Goal: Task Accomplishment & Management: Complete application form

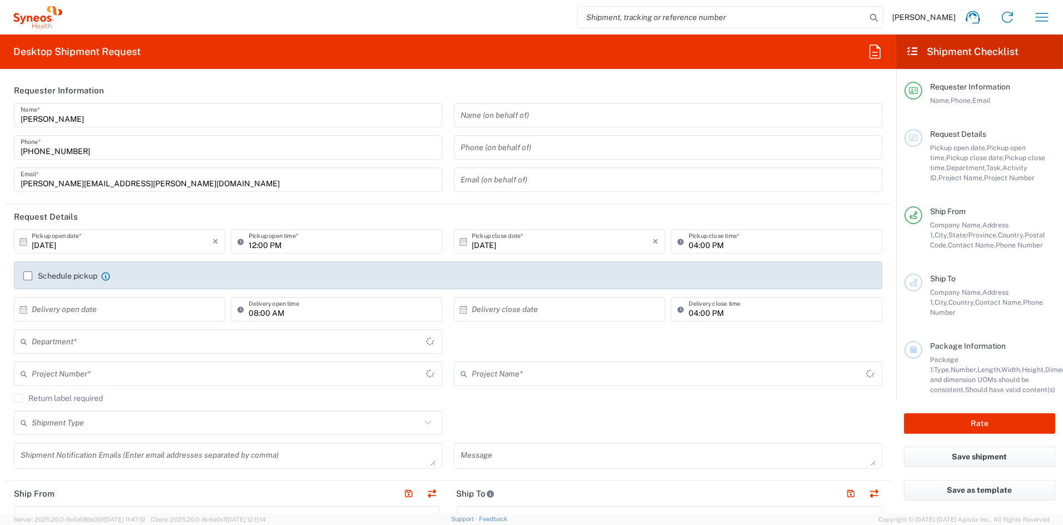
type input "[US_STATE]"
type input "6156"
type input "[GEOGRAPHIC_DATA]"
type input "Syneos Health Communications-[GEOGRAPHIC_DATA] [GEOGRAPHIC_DATA]"
click at [150, 177] on input "[PERSON_NAME][EMAIL_ADDRESS][PERSON_NAME][DOMAIN_NAME]" at bounding box center [228, 179] width 415 height 19
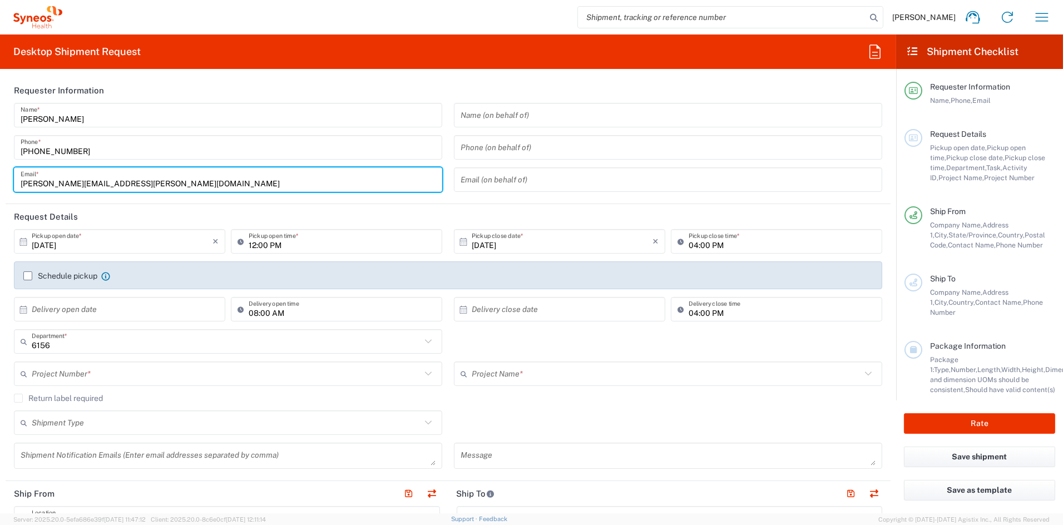
drag, startPoint x: 146, startPoint y: 182, endPoint x: -58, endPoint y: 174, distance: 203.7
click at [0, 174] on html "John Popp Home Shipment estimator Shipment tracking Desktop shipment request My…" at bounding box center [531, 262] width 1063 height 525
paste input "katie.judy"
type input "katie.judy@syneoshealth.com"
click at [108, 372] on input "text" at bounding box center [226, 373] width 389 height 19
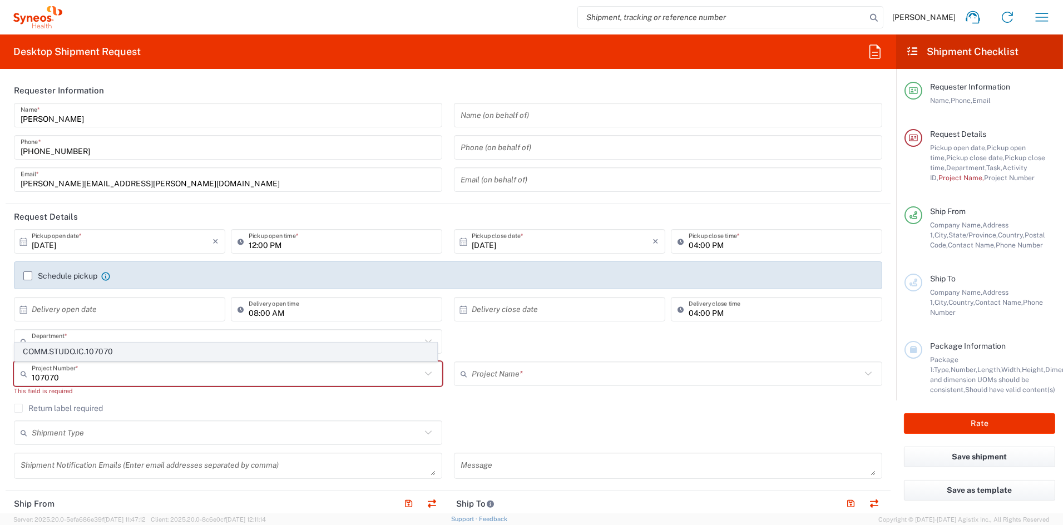
click at [88, 352] on span "COMM.STUDO.IC.107070" at bounding box center [226, 351] width 422 height 17
type input "COMM.STUDO.IC.107070"
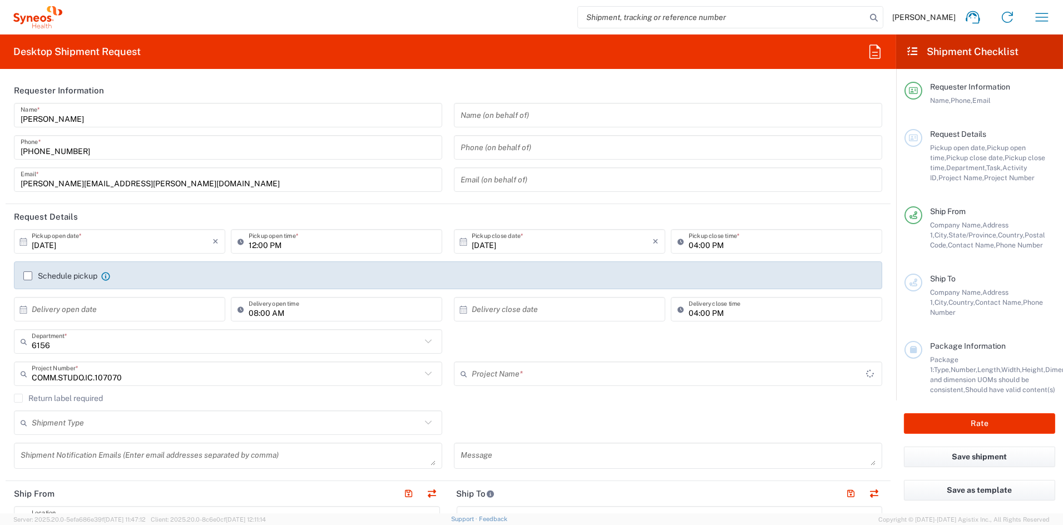
type input "Syneos.PATENG.23.107070"
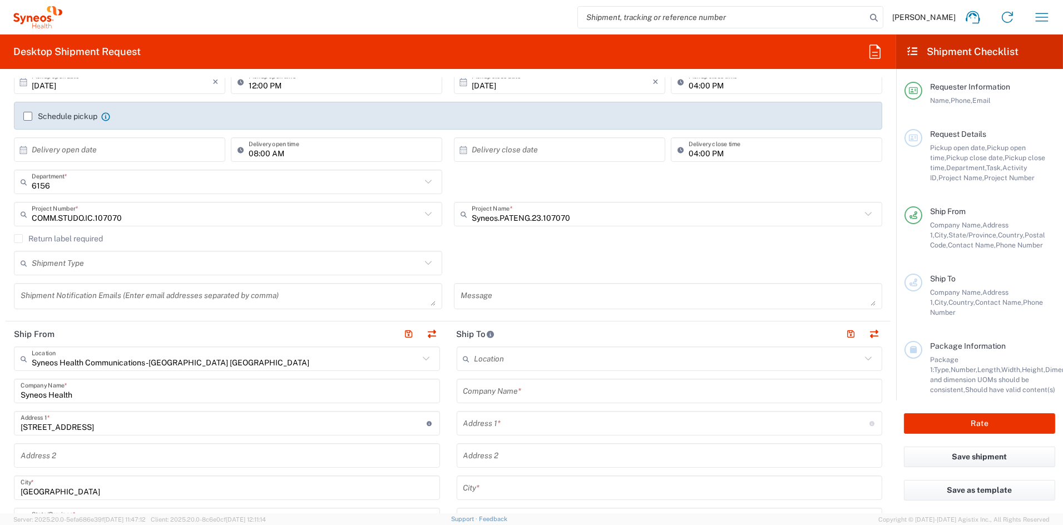
scroll to position [160, 0]
click at [549, 361] on input "text" at bounding box center [667, 358] width 387 height 19
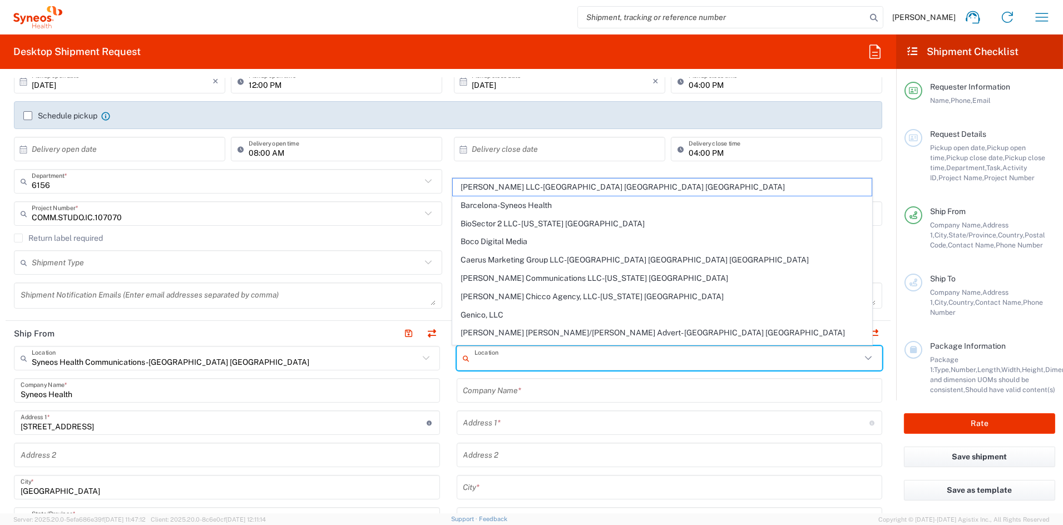
paste input "Proactive Clinical Research LLC"
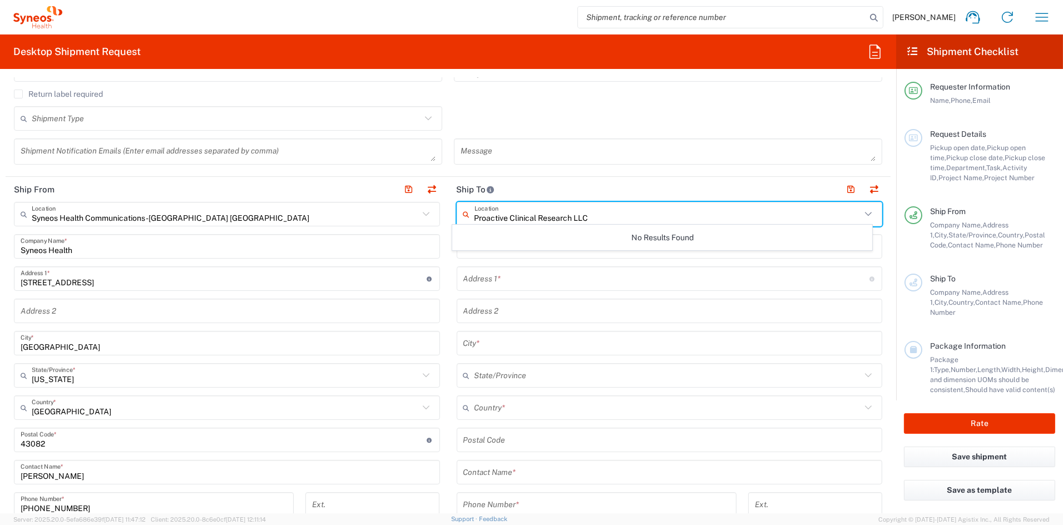
scroll to position [310, 0]
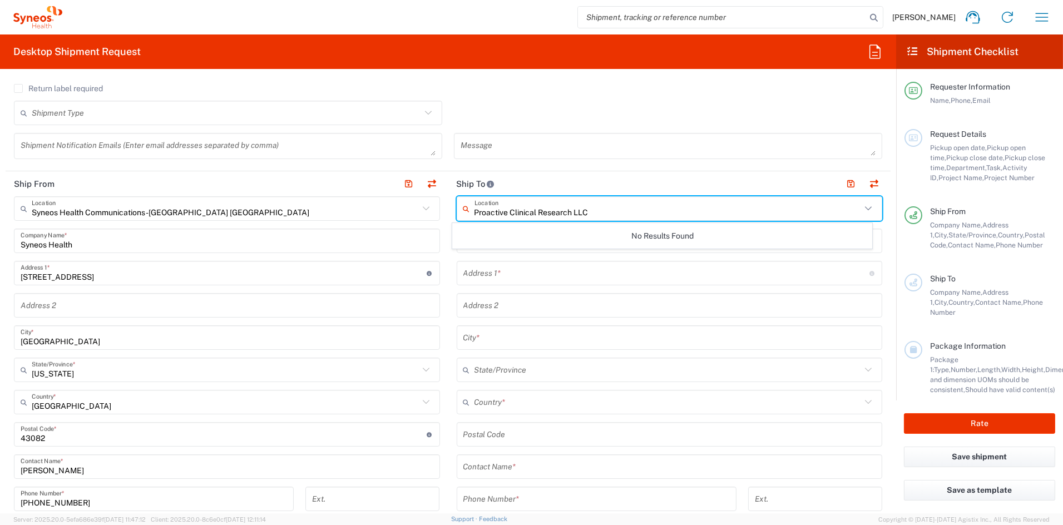
type input "Proactive Clinical Research LLC"
click at [519, 403] on input "text" at bounding box center [667, 402] width 387 height 19
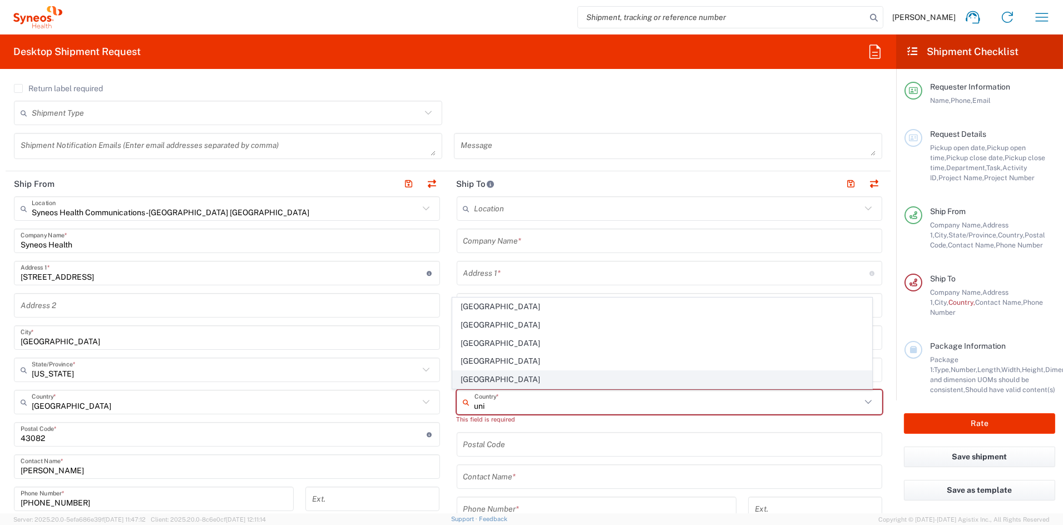
click at [478, 381] on span "United States" at bounding box center [662, 379] width 419 height 17
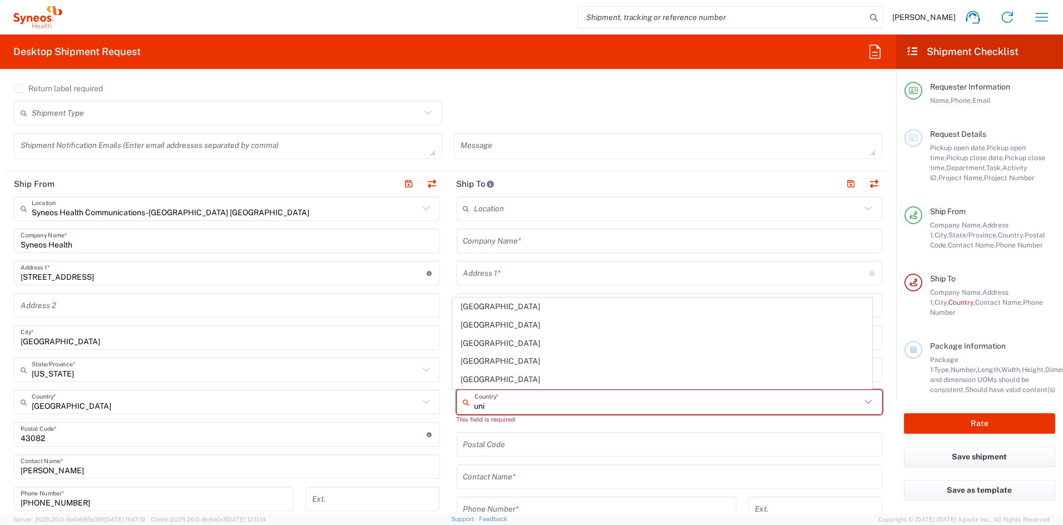
type input "United States"
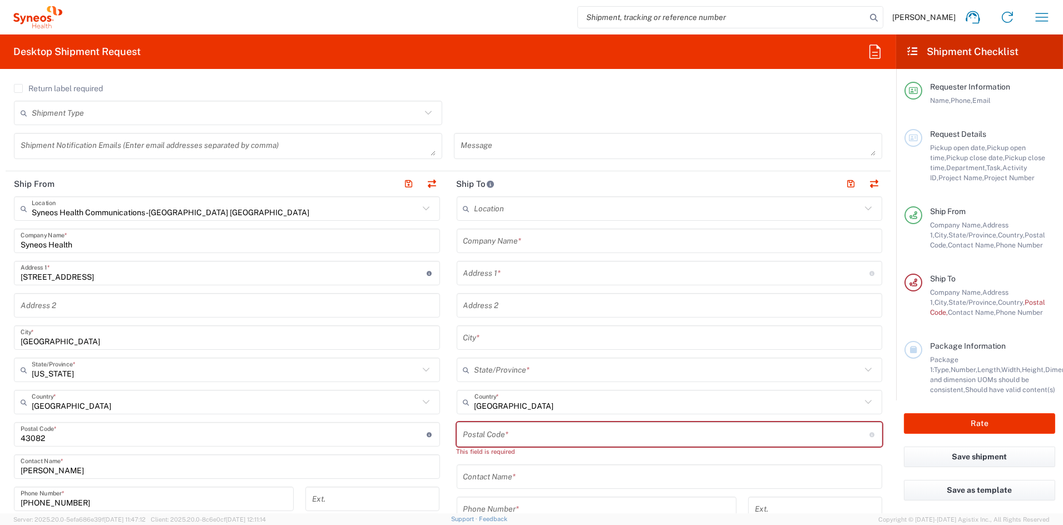
click at [498, 475] on input "text" at bounding box center [669, 476] width 413 height 19
click at [497, 474] on input "text" at bounding box center [669, 476] width 413 height 19
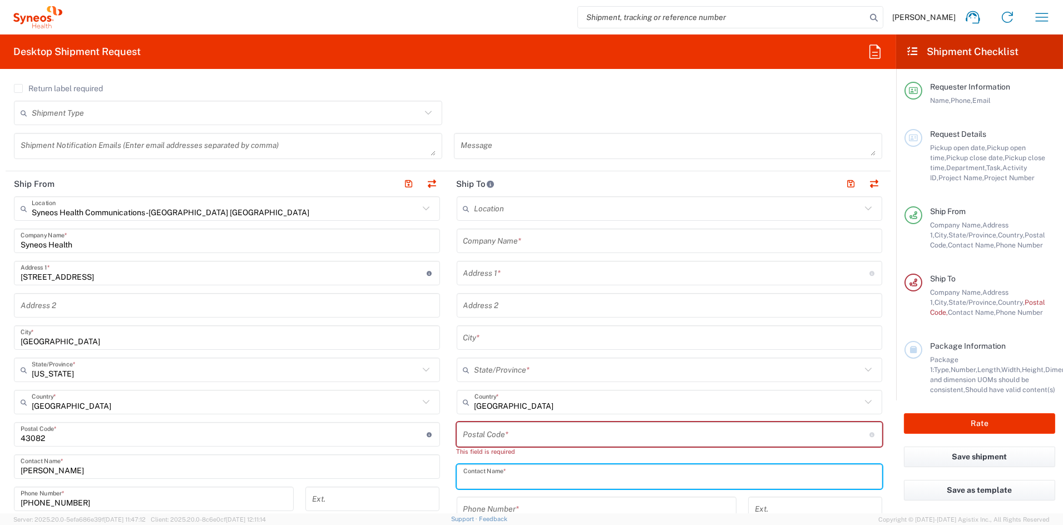
paste input "Carolyn Zambrano"
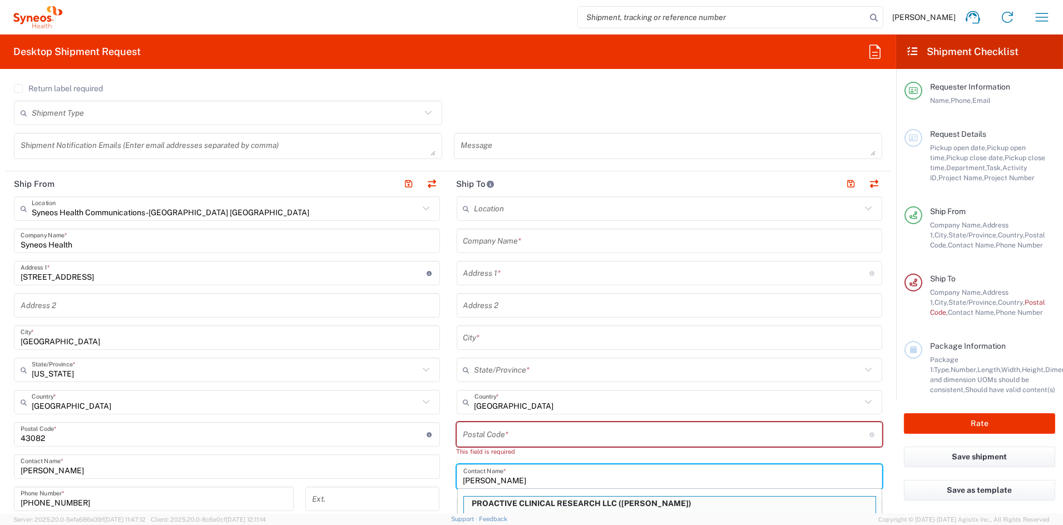
scroll to position [320, 0]
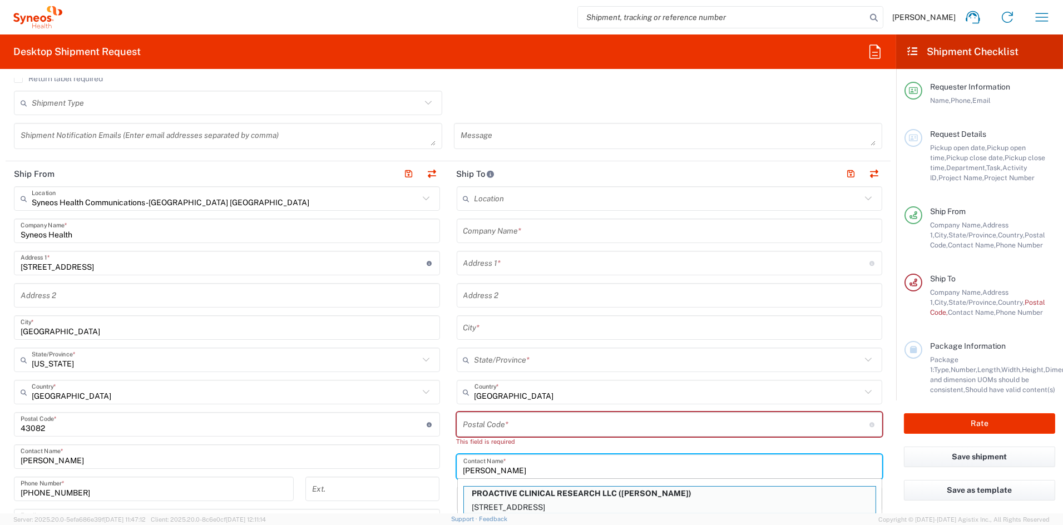
type input "Carolyn Zambrano"
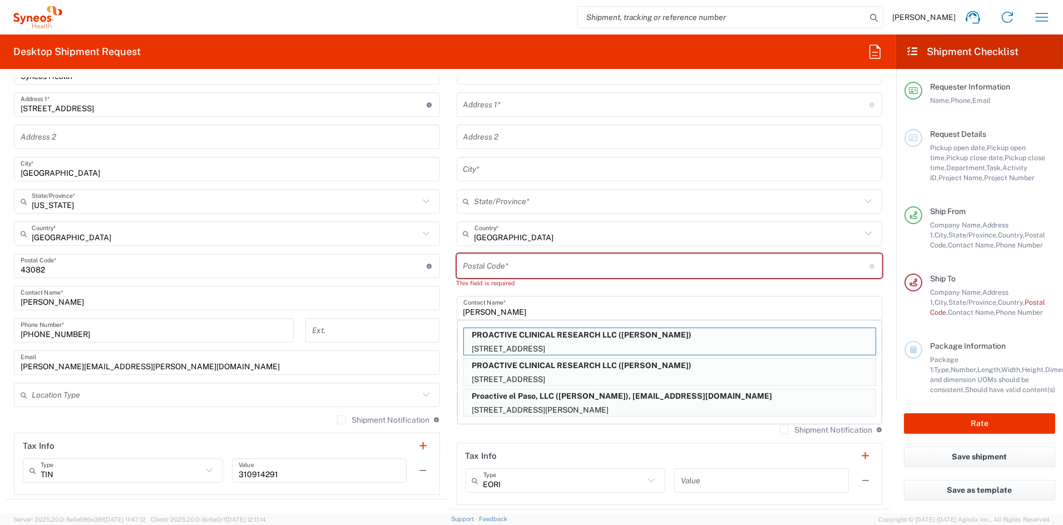
scroll to position [480, 0]
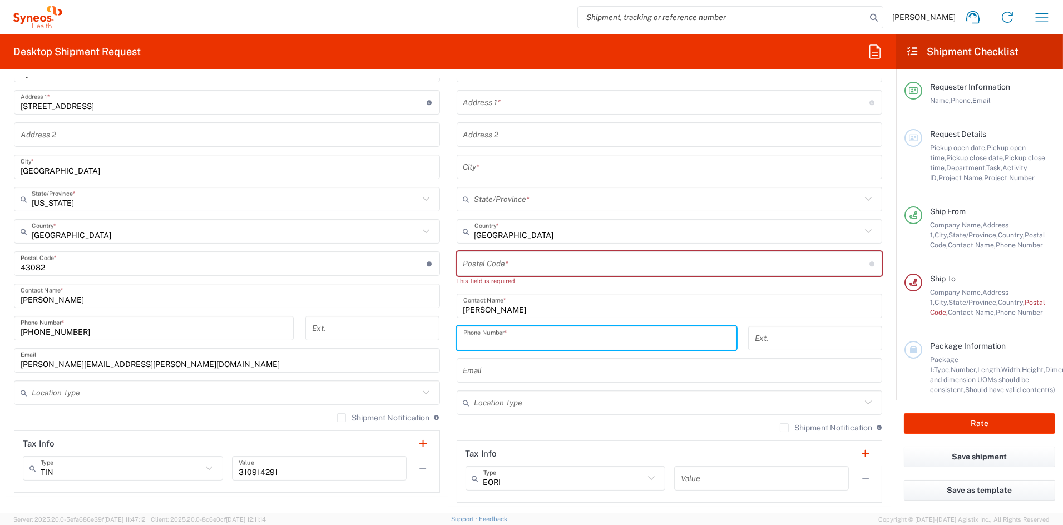
paste input "956-731-1260"
type input "956-731-1260"
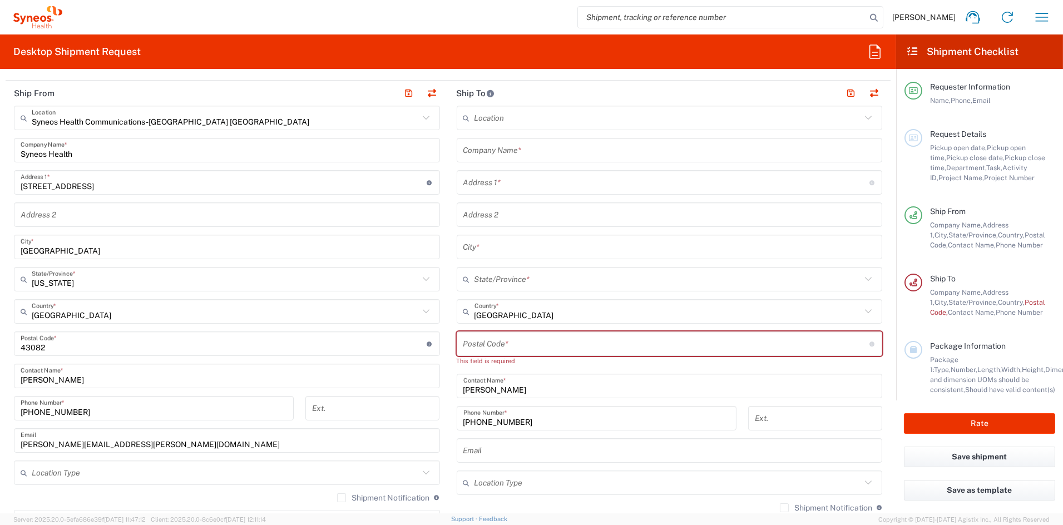
scroll to position [398, 0]
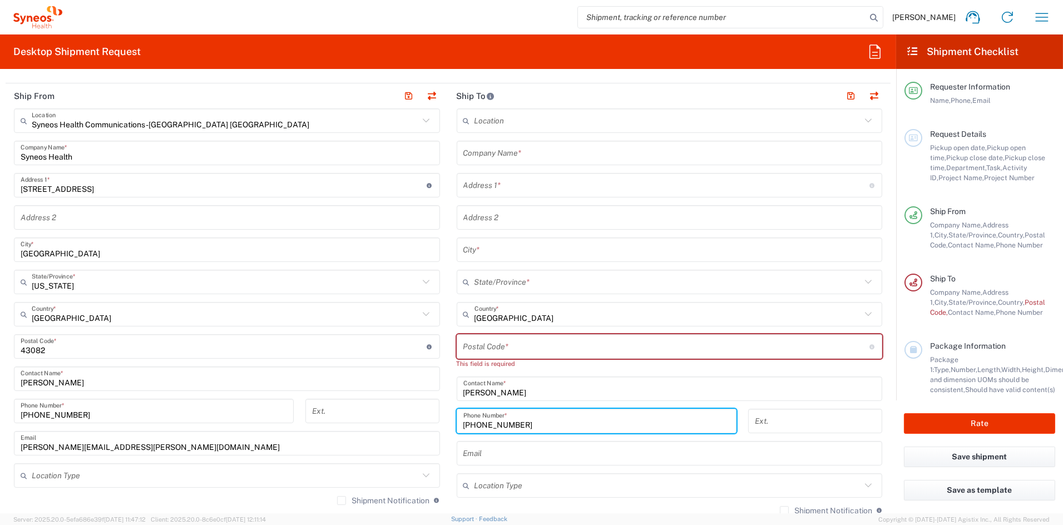
click at [497, 182] on input "text" at bounding box center [666, 185] width 406 height 19
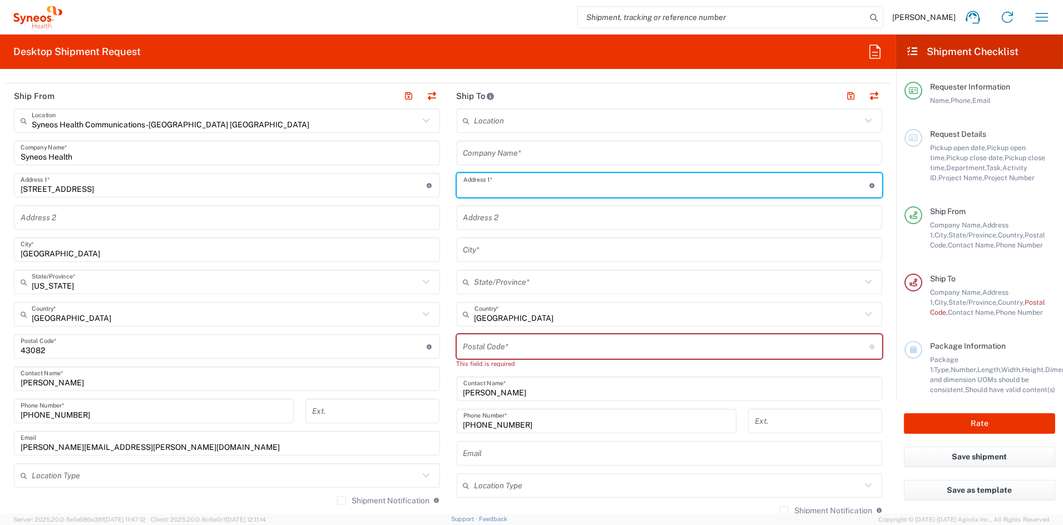
click at [497, 182] on input "text" at bounding box center [666, 185] width 406 height 19
paste input "2613 W Trenton Rd"
type input "2613 W Trenton Rd"
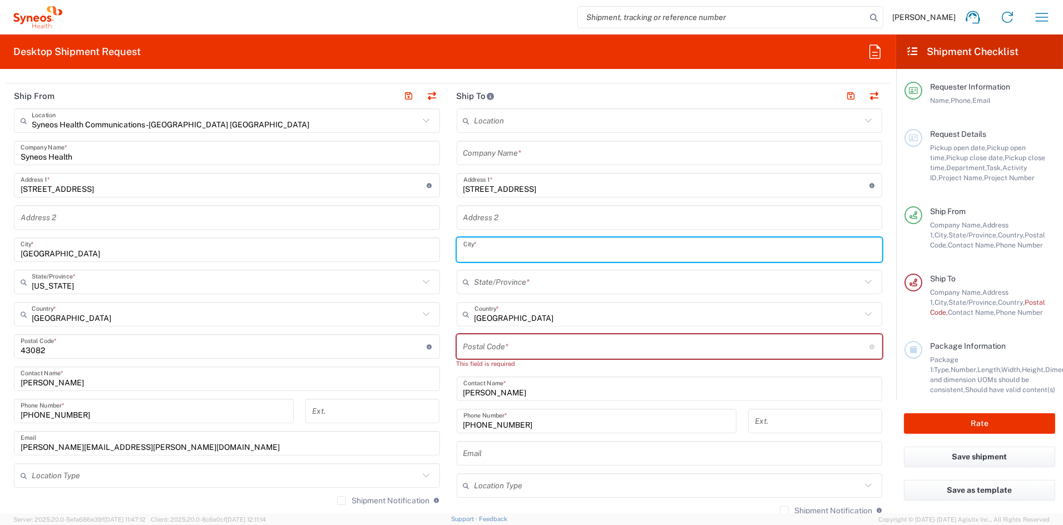
click at [499, 246] on input "text" at bounding box center [669, 249] width 413 height 19
paste input "Edinburg"
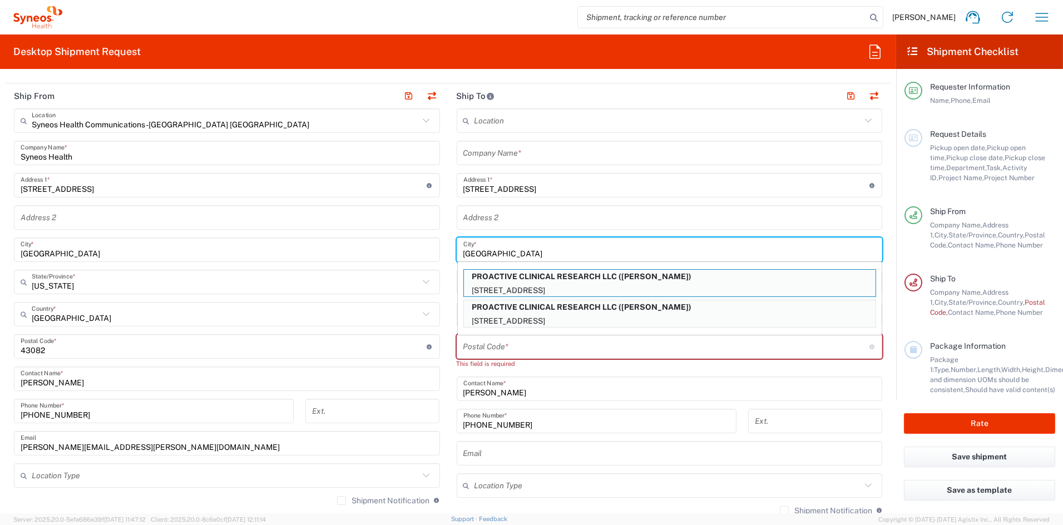
type input "Edinburg"
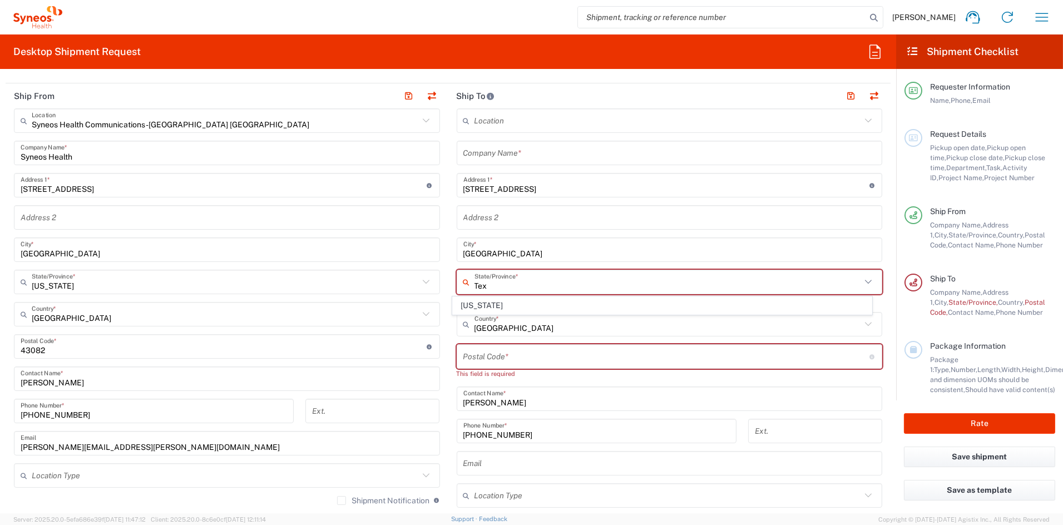
click at [480, 306] on span "Texas" at bounding box center [662, 305] width 419 height 17
type input "Texas"
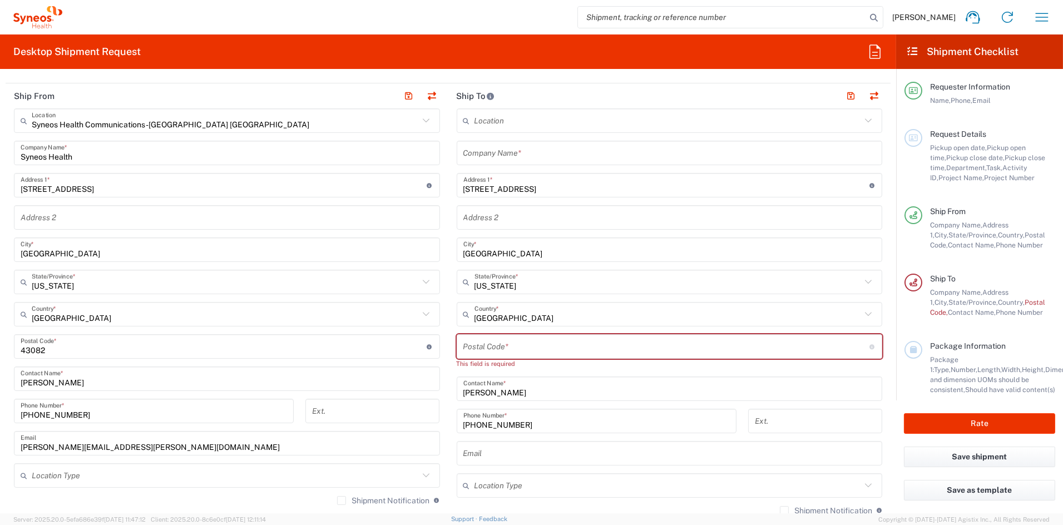
click at [484, 343] on input "undefined" at bounding box center [666, 346] width 406 height 19
click at [482, 343] on input "undefined" at bounding box center [666, 346] width 406 height 19
paste input "78539"
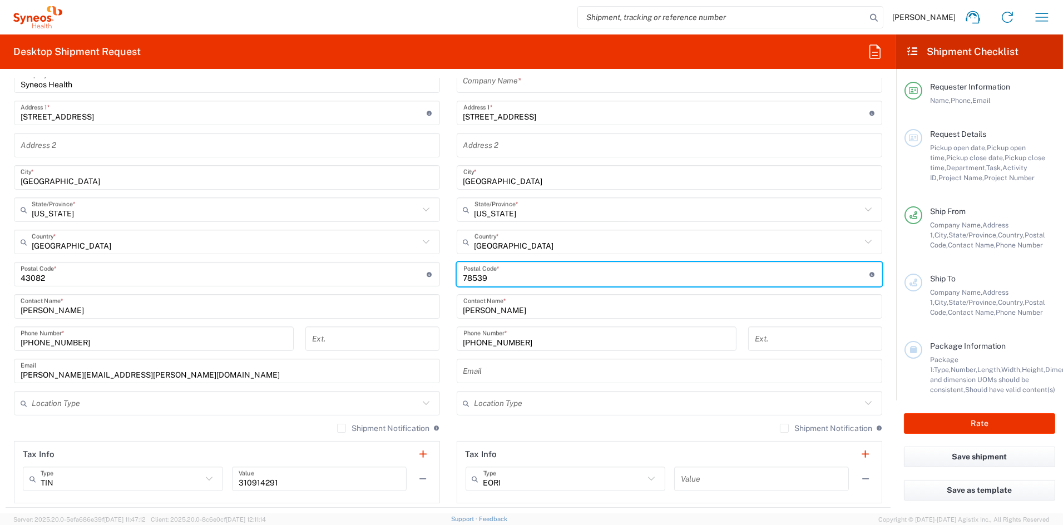
scroll to position [472, 0]
type input "78539"
click at [524, 400] on input "text" at bounding box center [667, 401] width 387 height 19
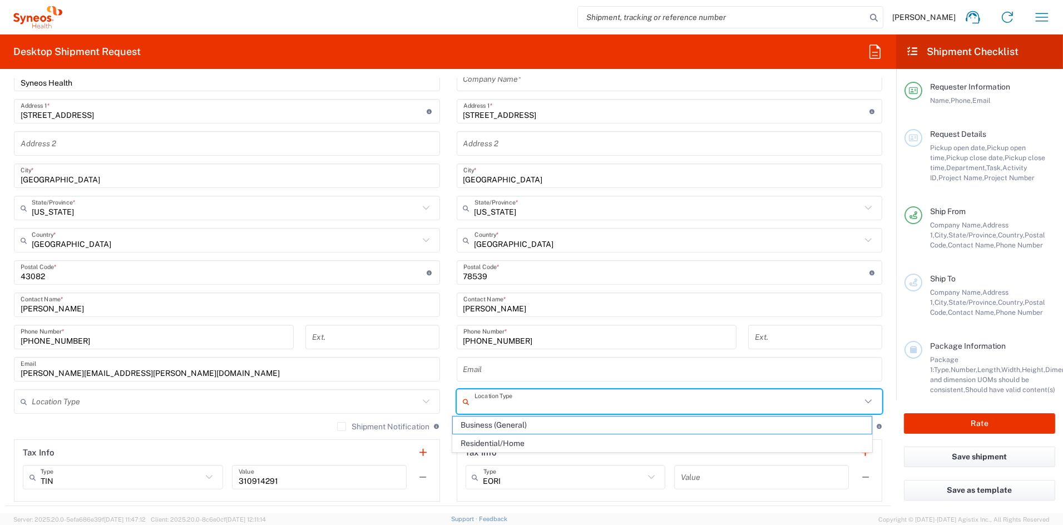
click at [493, 424] on span "Business (General)" at bounding box center [662, 425] width 419 height 17
type input "Business (General)"
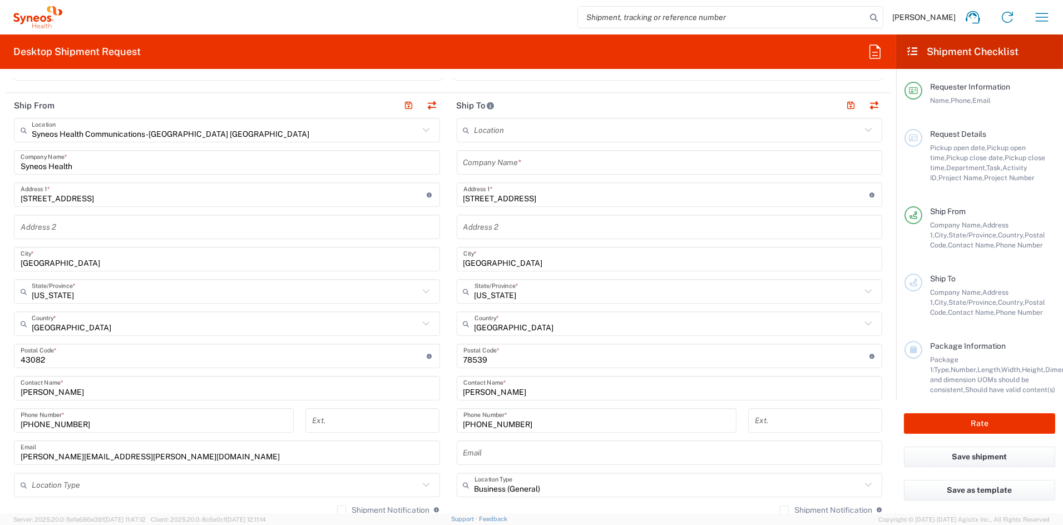
scroll to position [387, 0]
click at [843, 106] on button "button" at bounding box center [851, 108] width 16 height 16
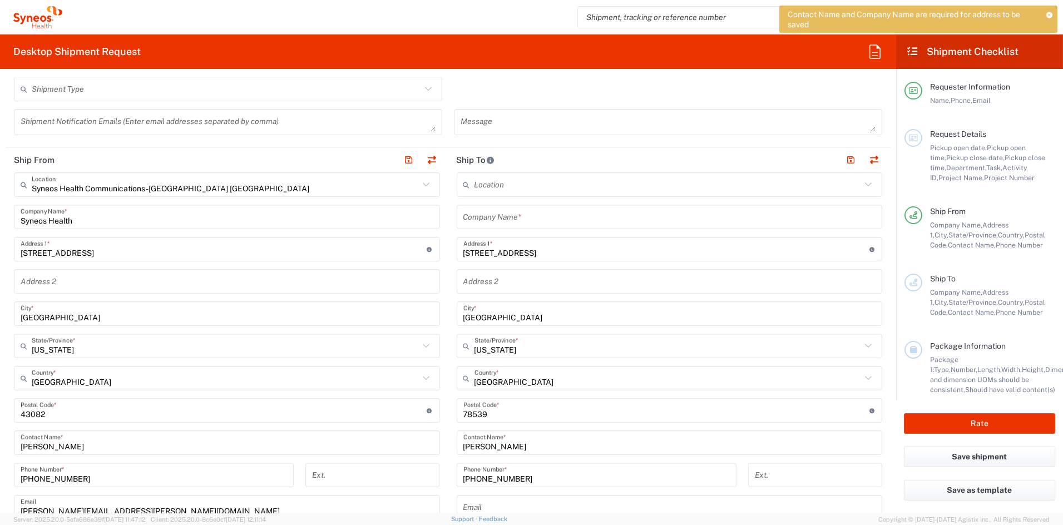
scroll to position [332, 0]
click at [1050, 14] on icon at bounding box center [1049, 15] width 7 height 6
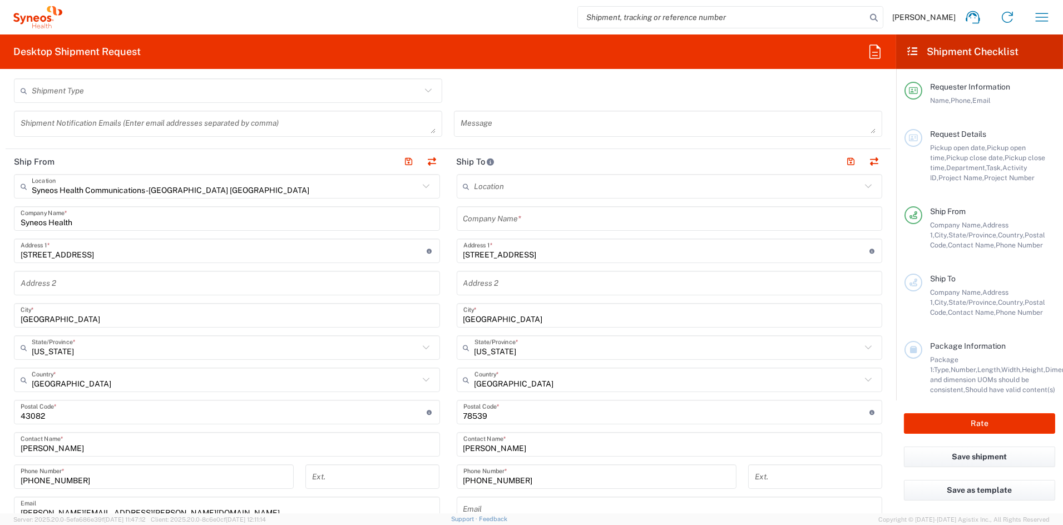
click at [531, 225] on input "text" at bounding box center [669, 218] width 413 height 19
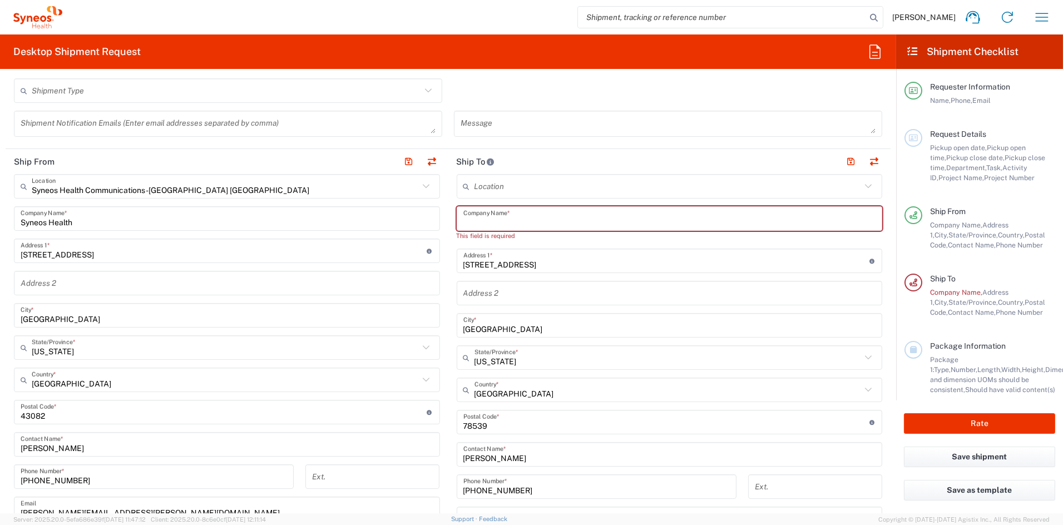
paste input "Proactive Clinical Research LLC"
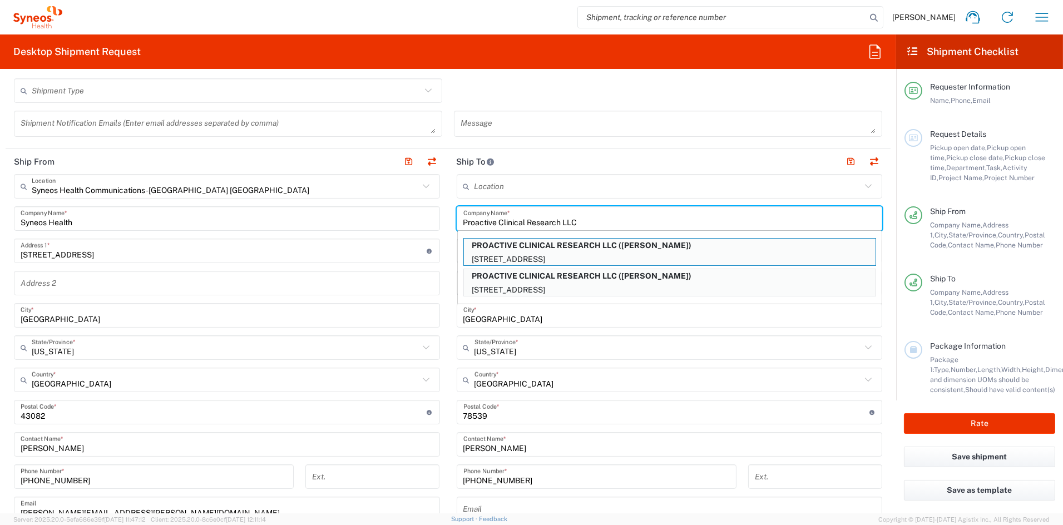
type input "Proactive Clinical Research LLC"
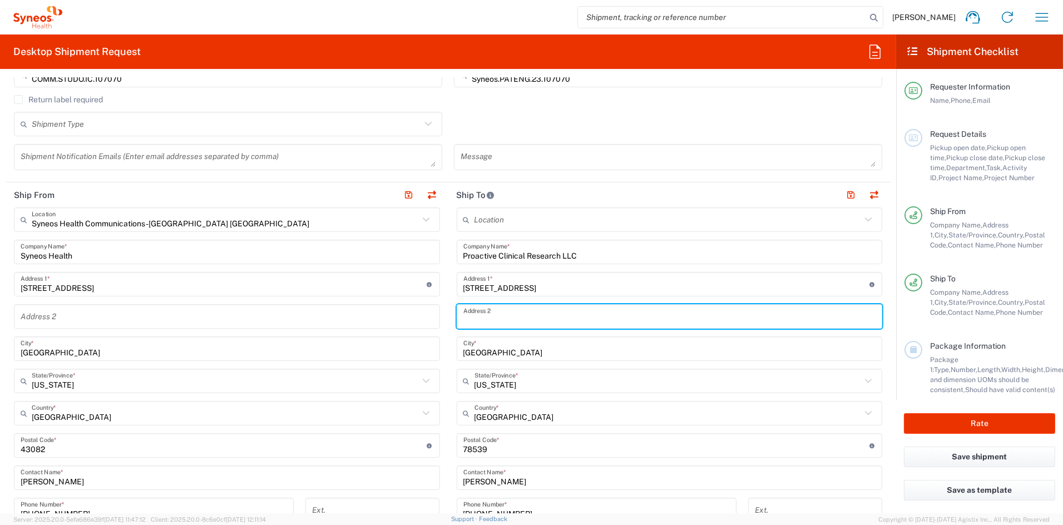
scroll to position [237, 0]
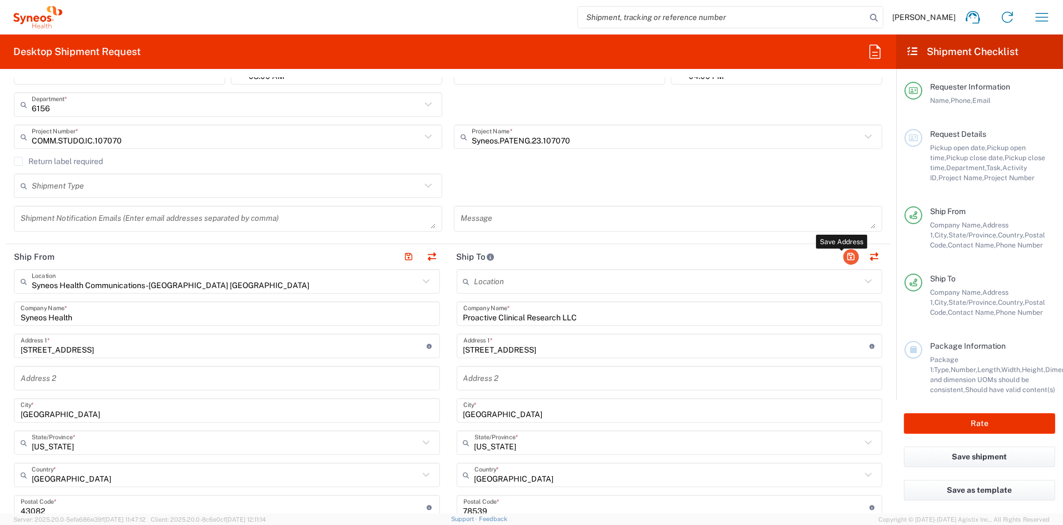
click at [843, 257] on button "button" at bounding box center [851, 257] width 16 height 16
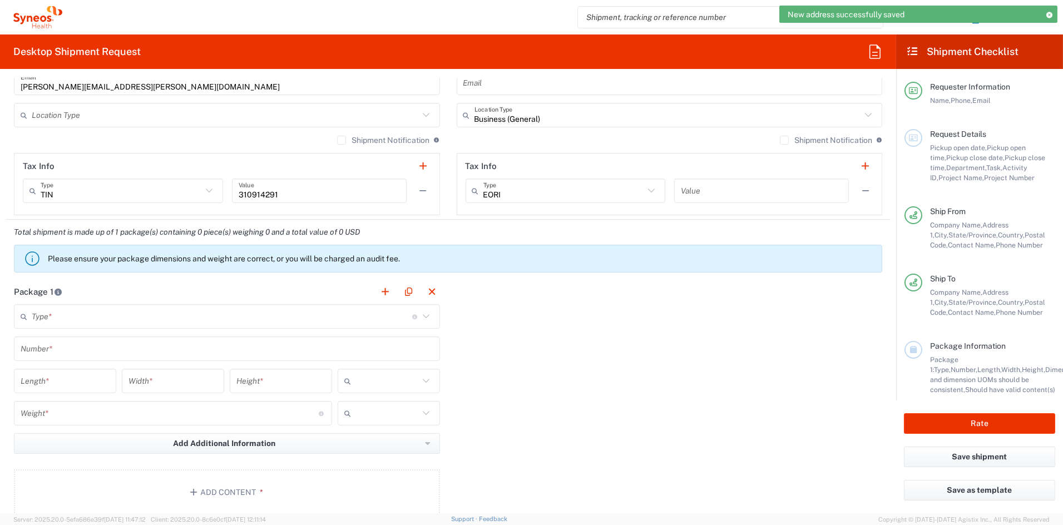
scroll to position [761, 0]
click at [96, 317] on input "text" at bounding box center [222, 313] width 380 height 19
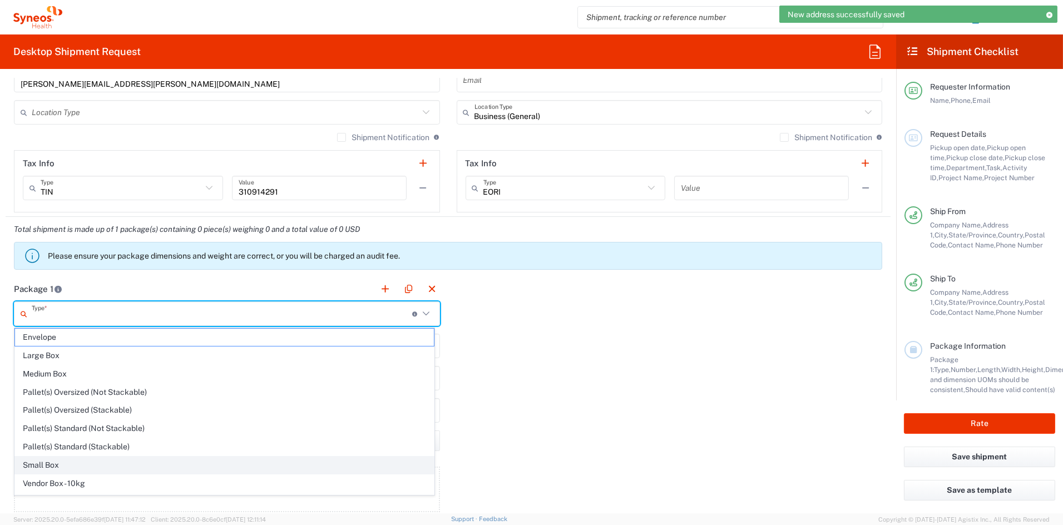
scroll to position [35, 0]
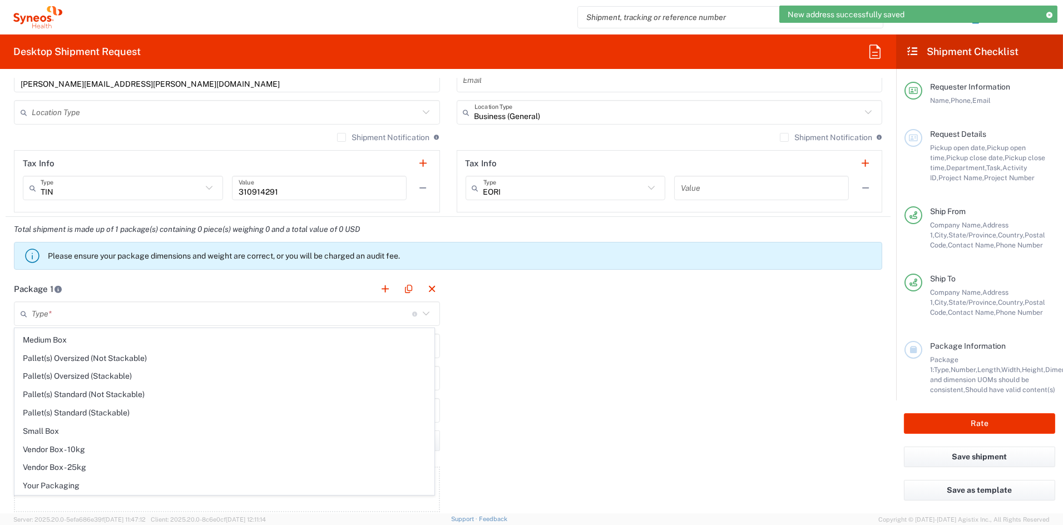
drag, startPoint x: 70, startPoint y: 488, endPoint x: 72, endPoint y: 476, distance: 11.9
click at [70, 487] on span "Your Packaging" at bounding box center [224, 485] width 419 height 17
type input "Your Packaging"
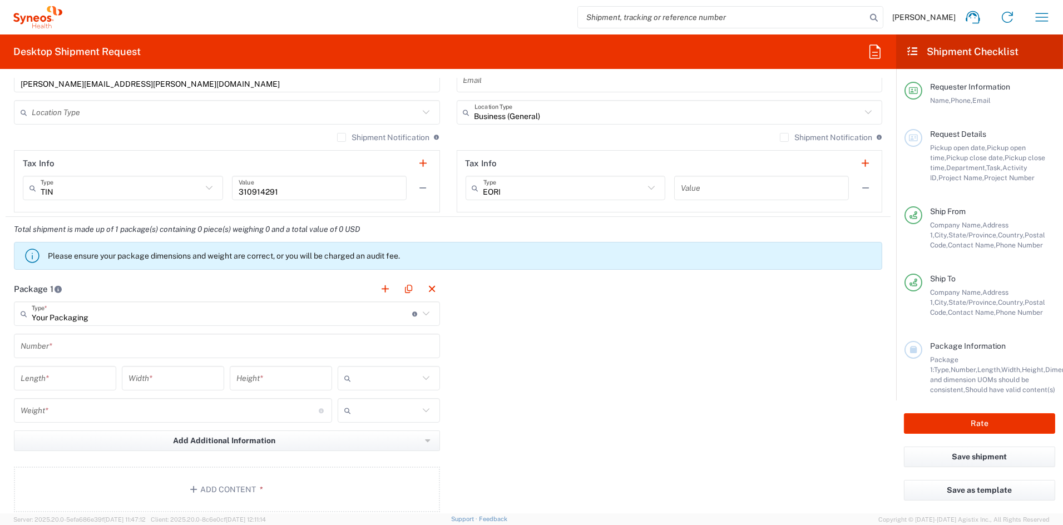
click at [61, 353] on input "text" at bounding box center [227, 345] width 413 height 19
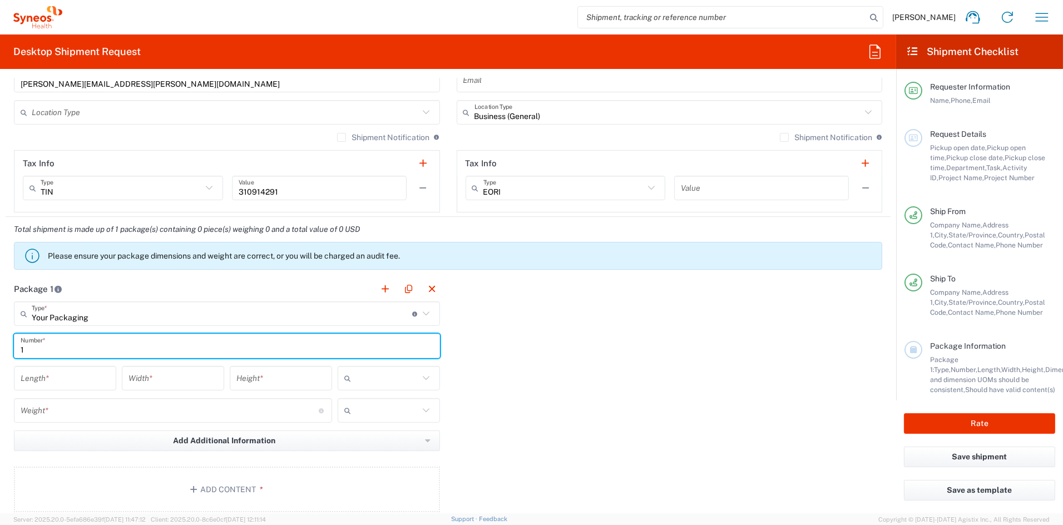
type input "1"
click at [57, 373] on input "number" at bounding box center [65, 378] width 89 height 19
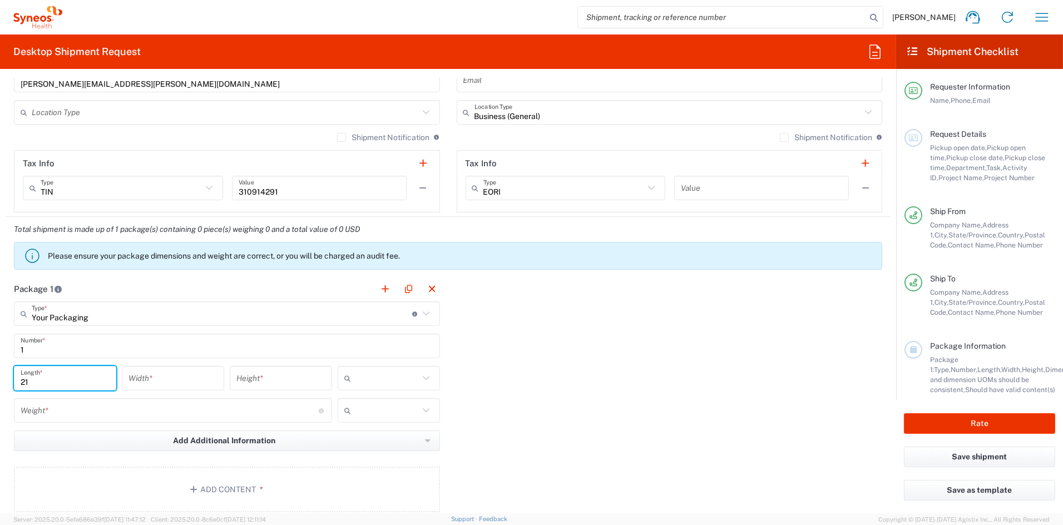
type input "21"
type input "15"
type input "4"
click at [361, 440] on span "in" at bounding box center [384, 438] width 99 height 17
type input "in"
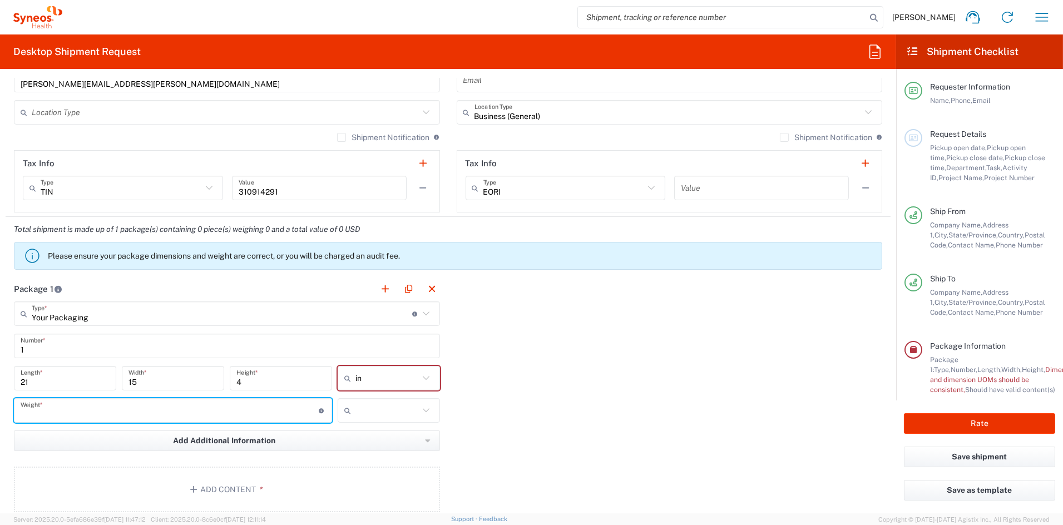
click at [78, 408] on input "number" at bounding box center [170, 410] width 298 height 19
type input "8"
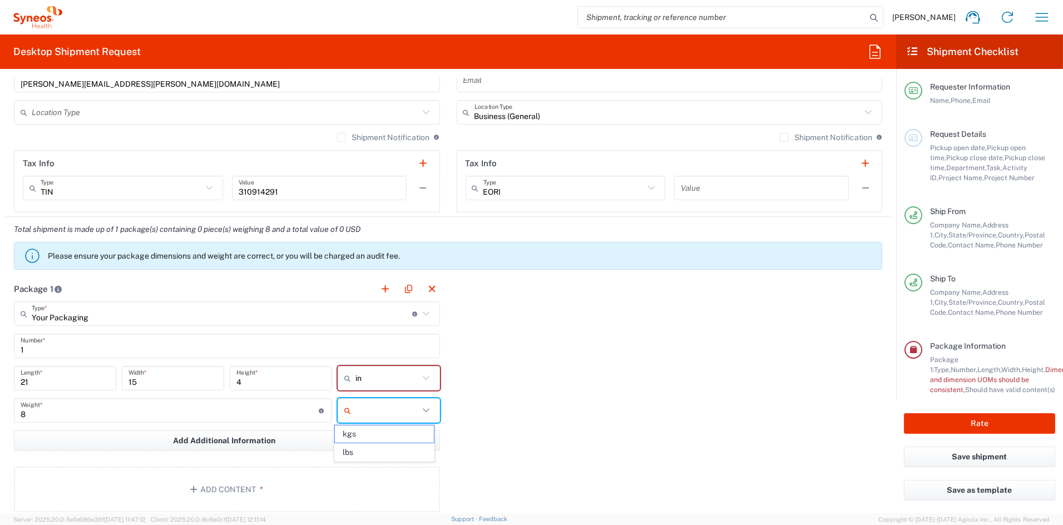
click at [359, 455] on span "lbs" at bounding box center [384, 452] width 99 height 17
type input "lbs"
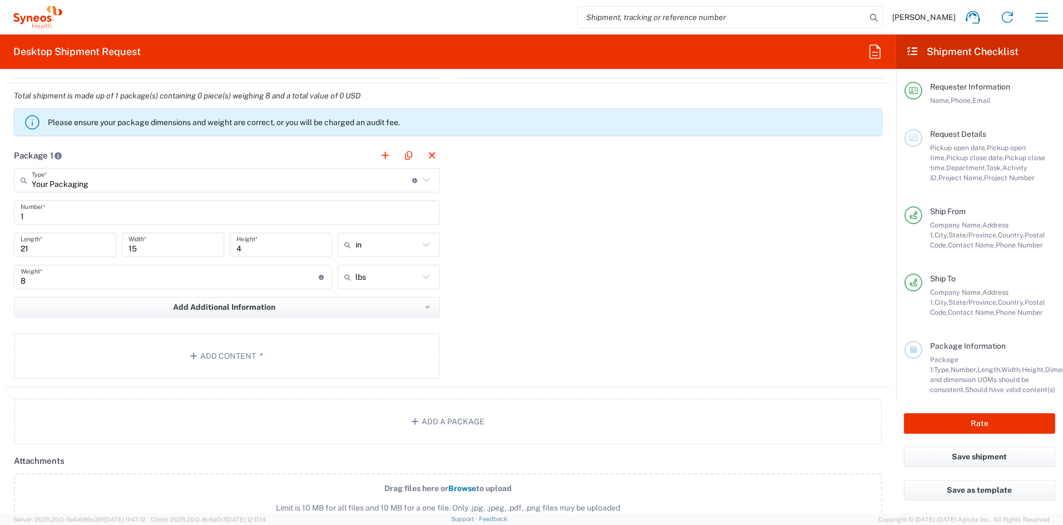
scroll to position [894, 0]
click at [222, 353] on button "Add Content *" at bounding box center [227, 357] width 426 height 46
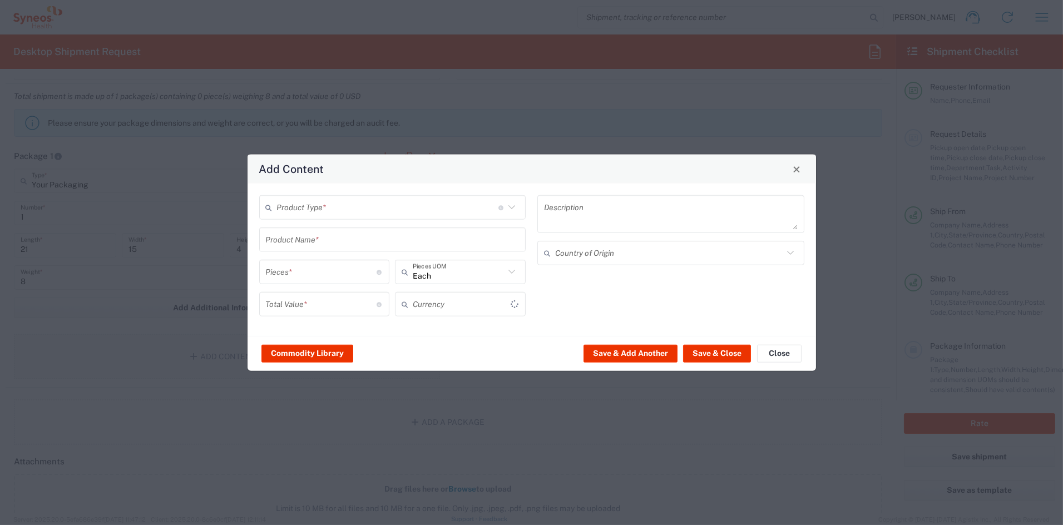
type input "US Dollar"
click at [334, 201] on input "text" at bounding box center [387, 206] width 221 height 19
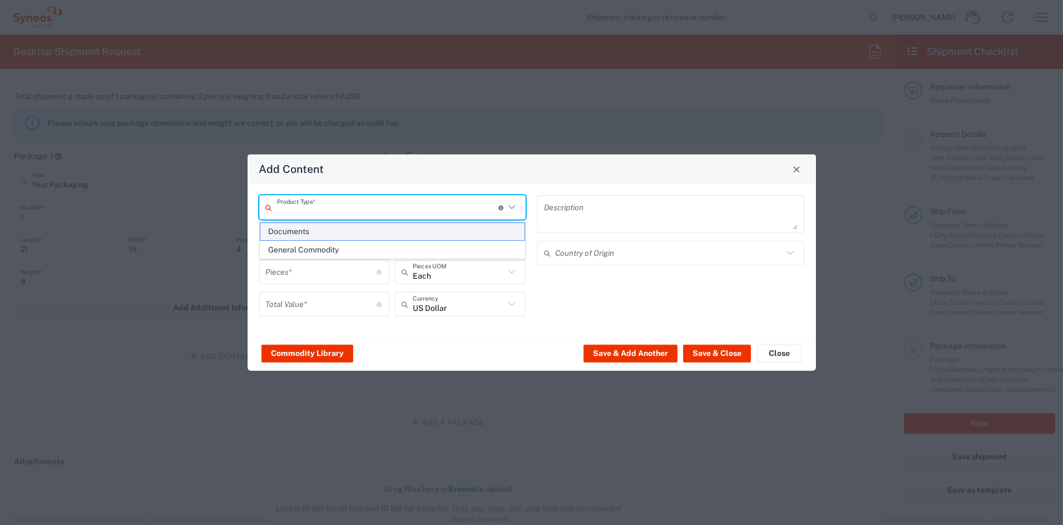
click at [304, 234] on span "Documents" at bounding box center [392, 231] width 264 height 17
type input "Documents"
type input "1"
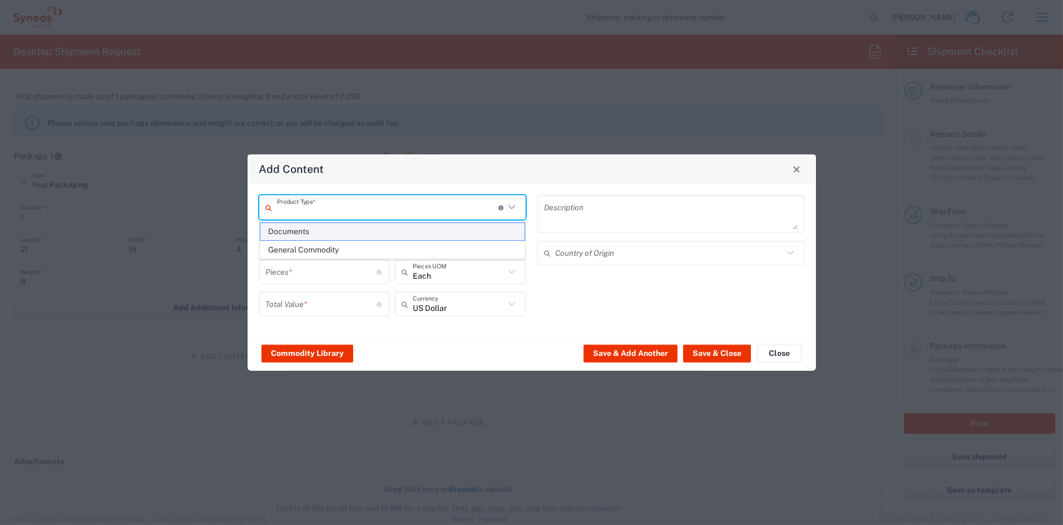
type textarea "Documents"
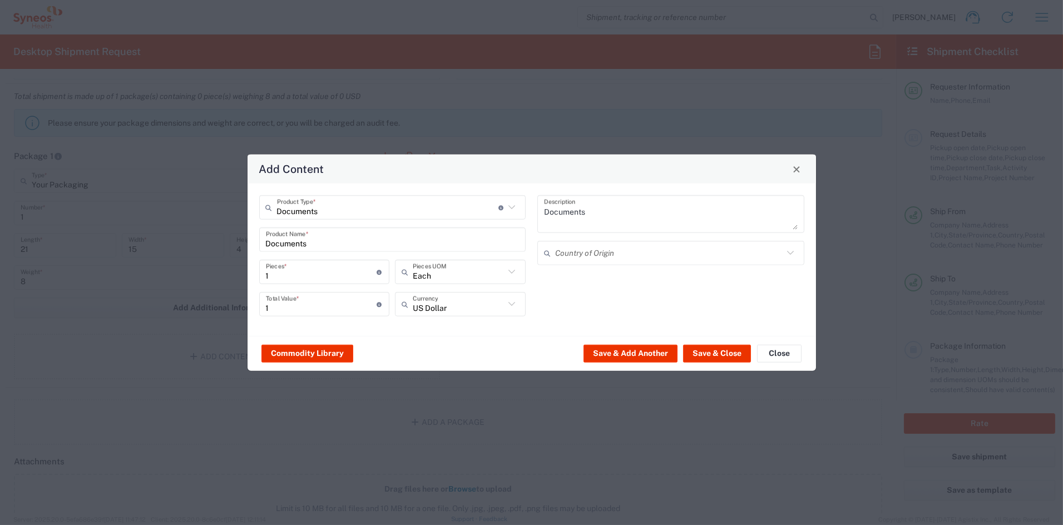
click at [292, 272] on input "1" at bounding box center [321, 271] width 111 height 19
type input "11"
type input "110"
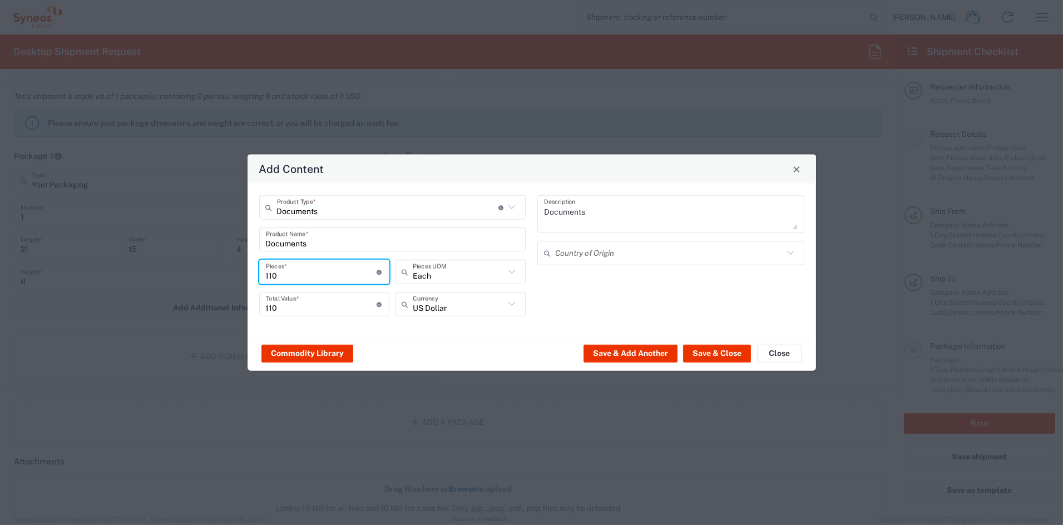
type input "1102"
type input "110"
type input "1103"
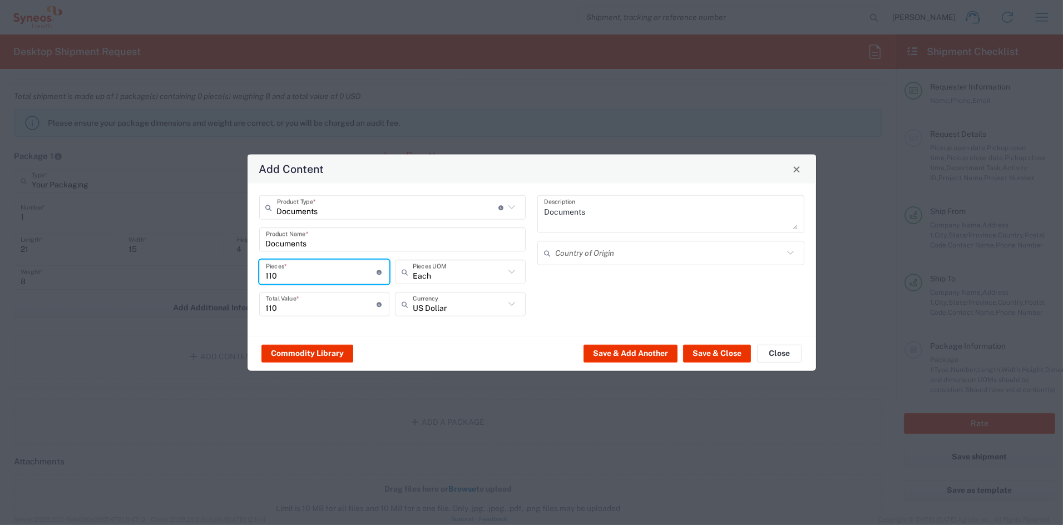
type input "1103"
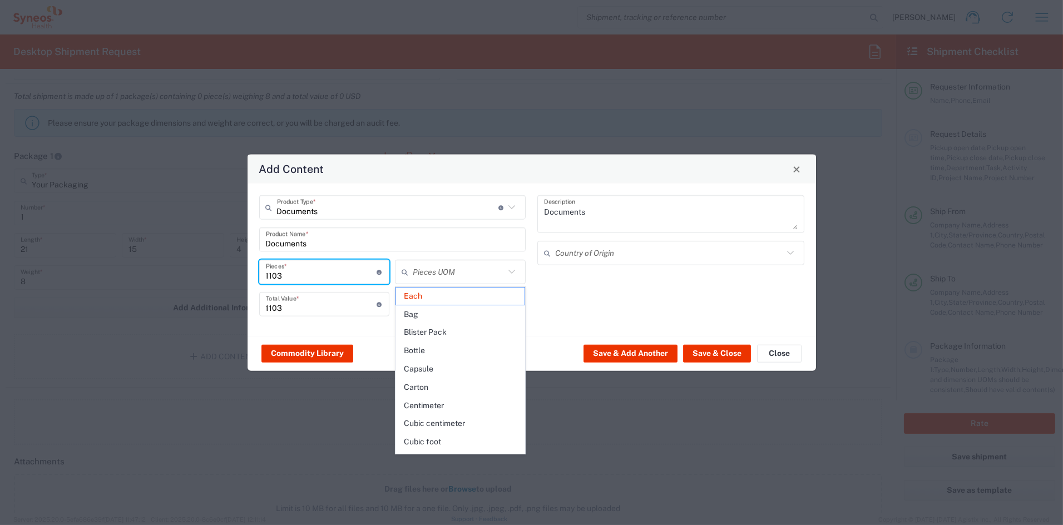
drag, startPoint x: 323, startPoint y: 269, endPoint x: 189, endPoint y: 269, distance: 133.5
click at [190, 269] on div "Add Content Documents Product Type * Document: Paper document generated interna…" at bounding box center [531, 262] width 1063 height 525
type input "Each"
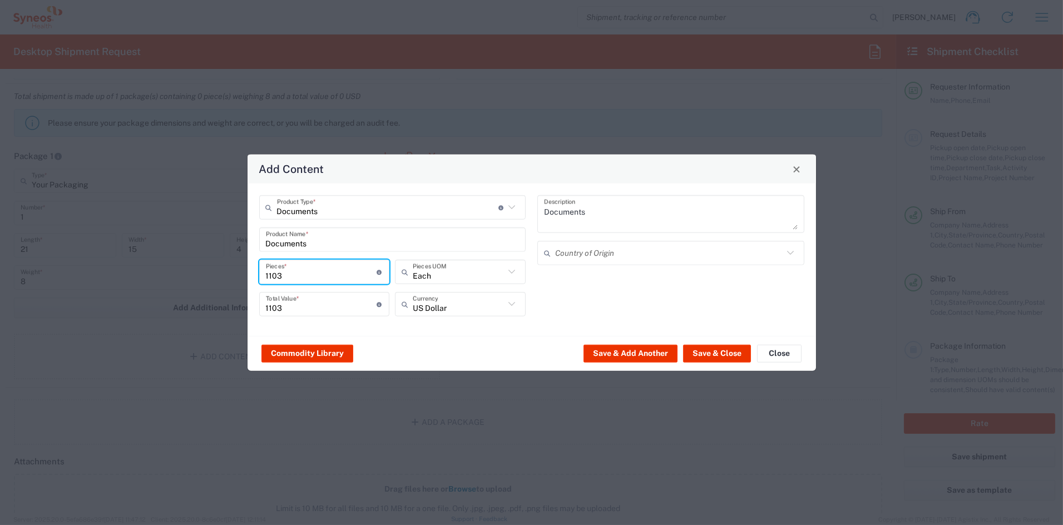
drag, startPoint x: 287, startPoint y: 276, endPoint x: 216, endPoint y: 269, distance: 71.5
click at [216, 269] on div "Add Content Documents Product Type * Document: Paper document generated interna…" at bounding box center [531, 262] width 1063 height 525
type input "1"
type input "10"
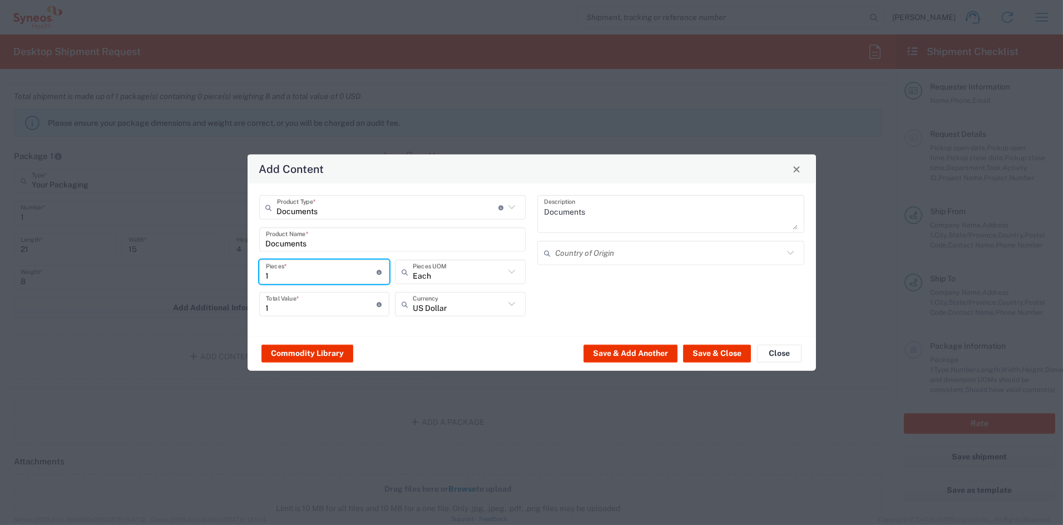
type input "10"
type input "103"
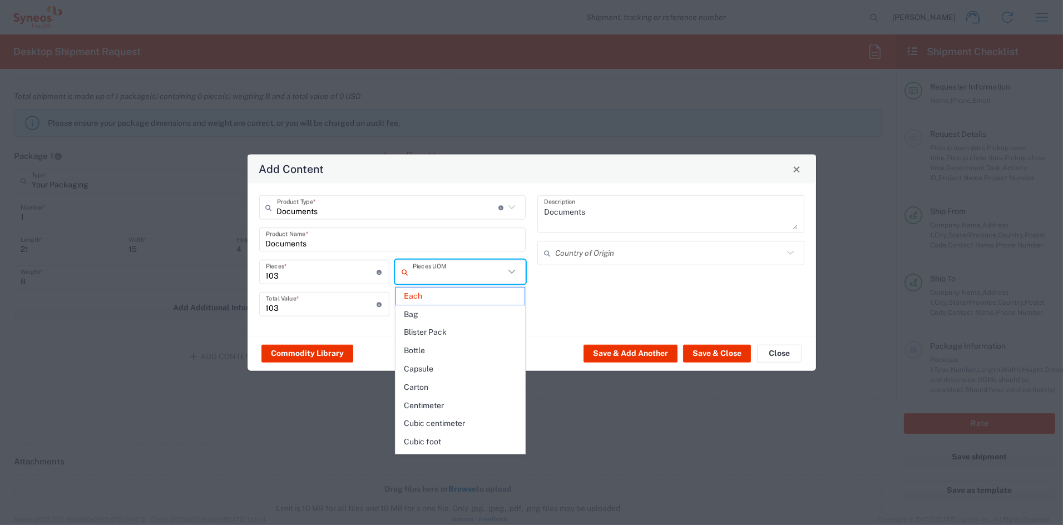
type input "Each"
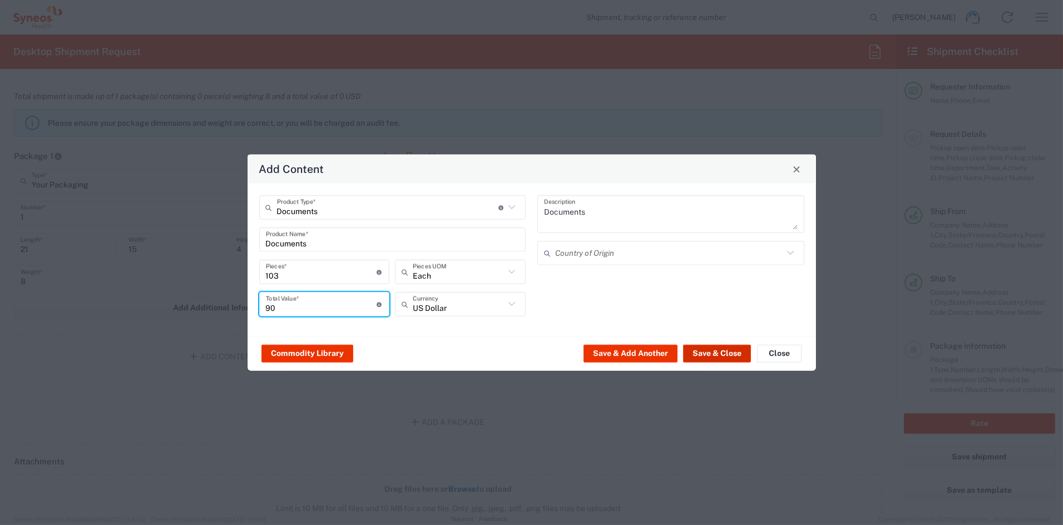
type input "90"
click at [717, 351] on button "Save & Close" at bounding box center [717, 353] width 68 height 18
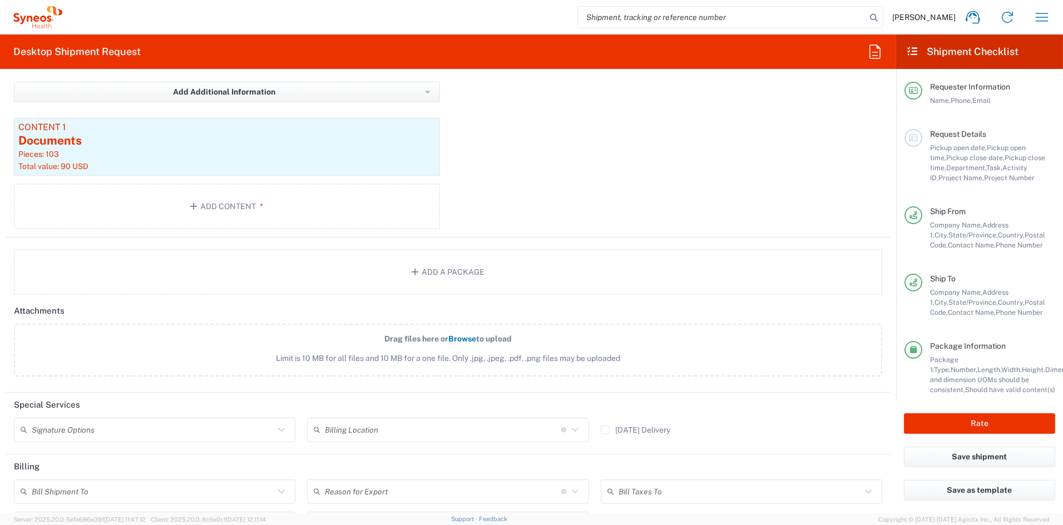
scroll to position [1121, 0]
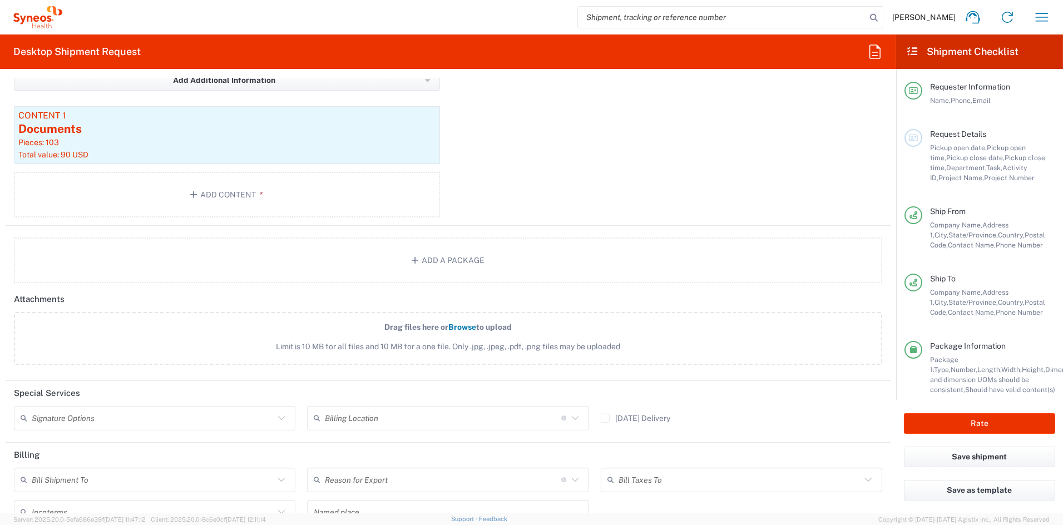
click at [78, 413] on input "text" at bounding box center [153, 417] width 242 height 19
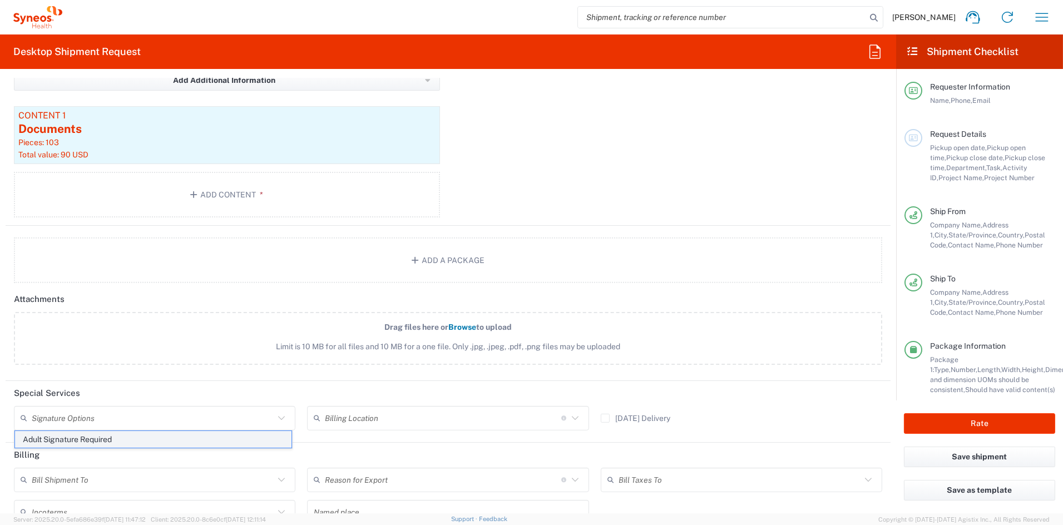
click at [72, 439] on span "Adult Signature Required" at bounding box center [153, 439] width 276 height 17
type input "Adult Signature Required"
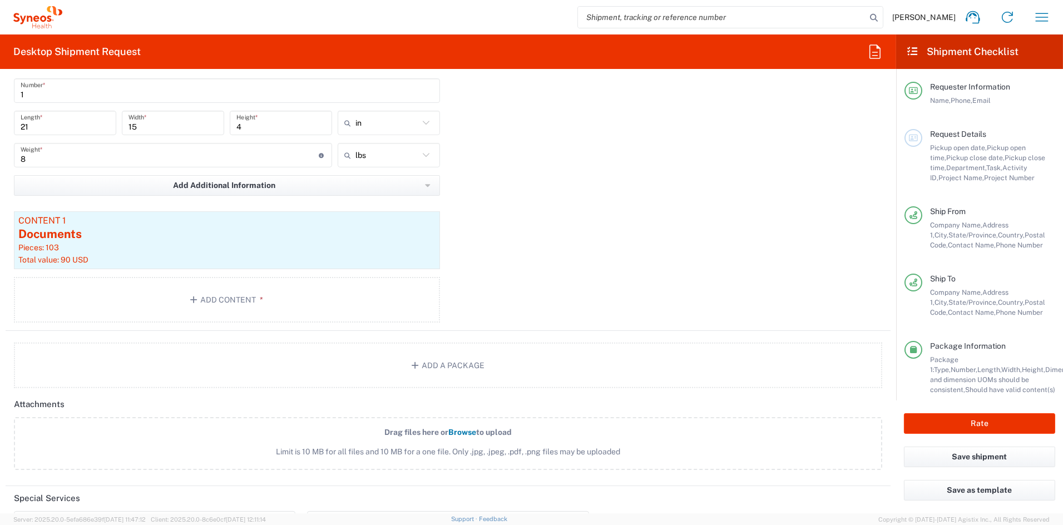
scroll to position [1015, 0]
click at [959, 416] on button "Rate" at bounding box center [979, 423] width 151 height 21
type input "COMM.STUDO.IC.107070"
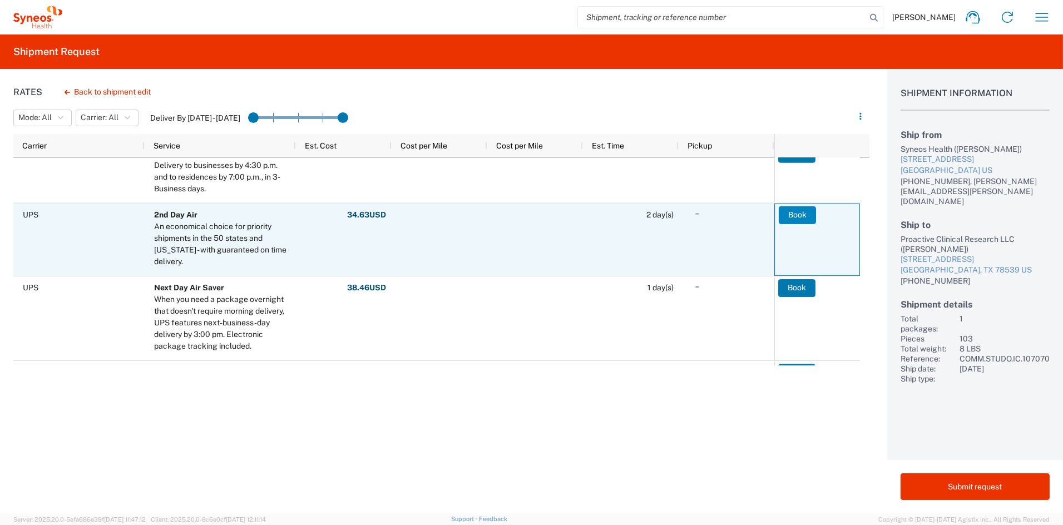
click at [795, 209] on button "Book" at bounding box center [797, 215] width 37 height 18
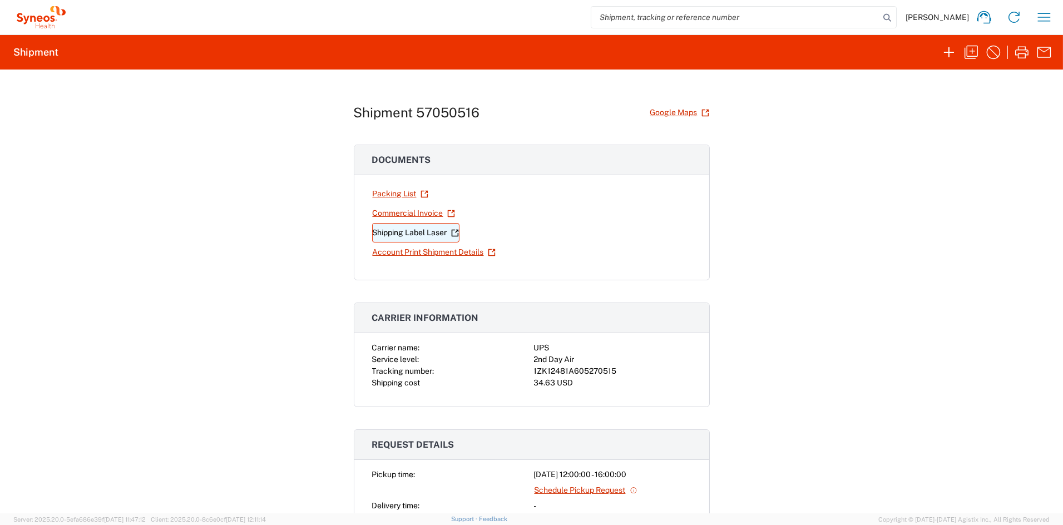
click at [402, 234] on link "Shipping Label Laser" at bounding box center [415, 232] width 87 height 19
